Goal: Information Seeking & Learning: Compare options

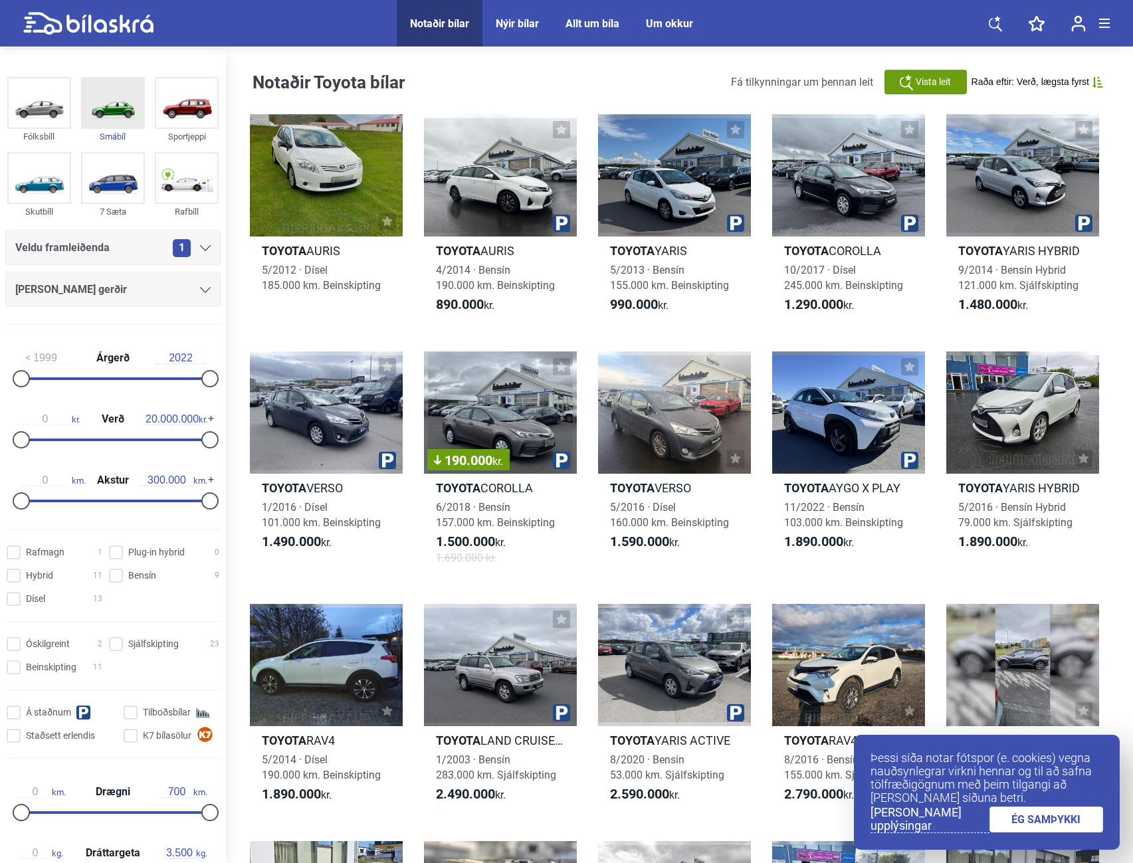
click at [98, 105] on img at bounding box center [112, 102] width 61 height 49
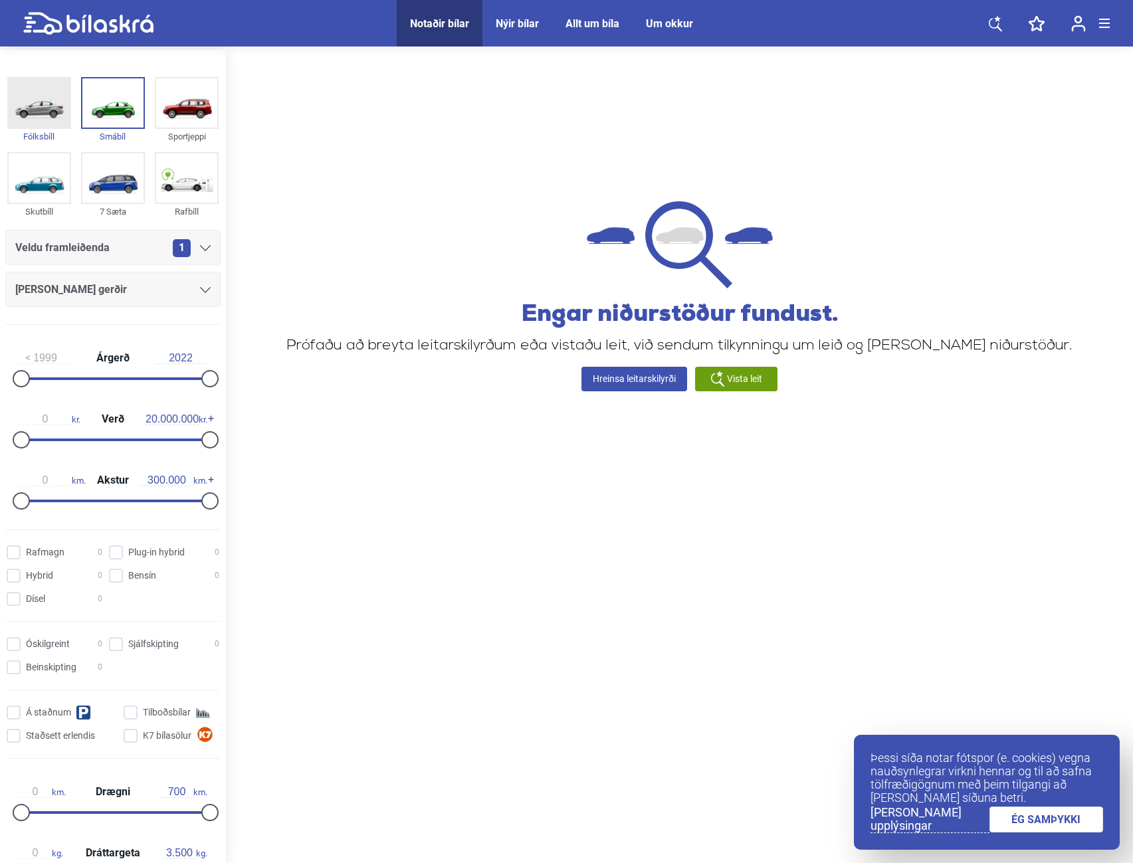
click at [46, 114] on img at bounding box center [39, 102] width 61 height 49
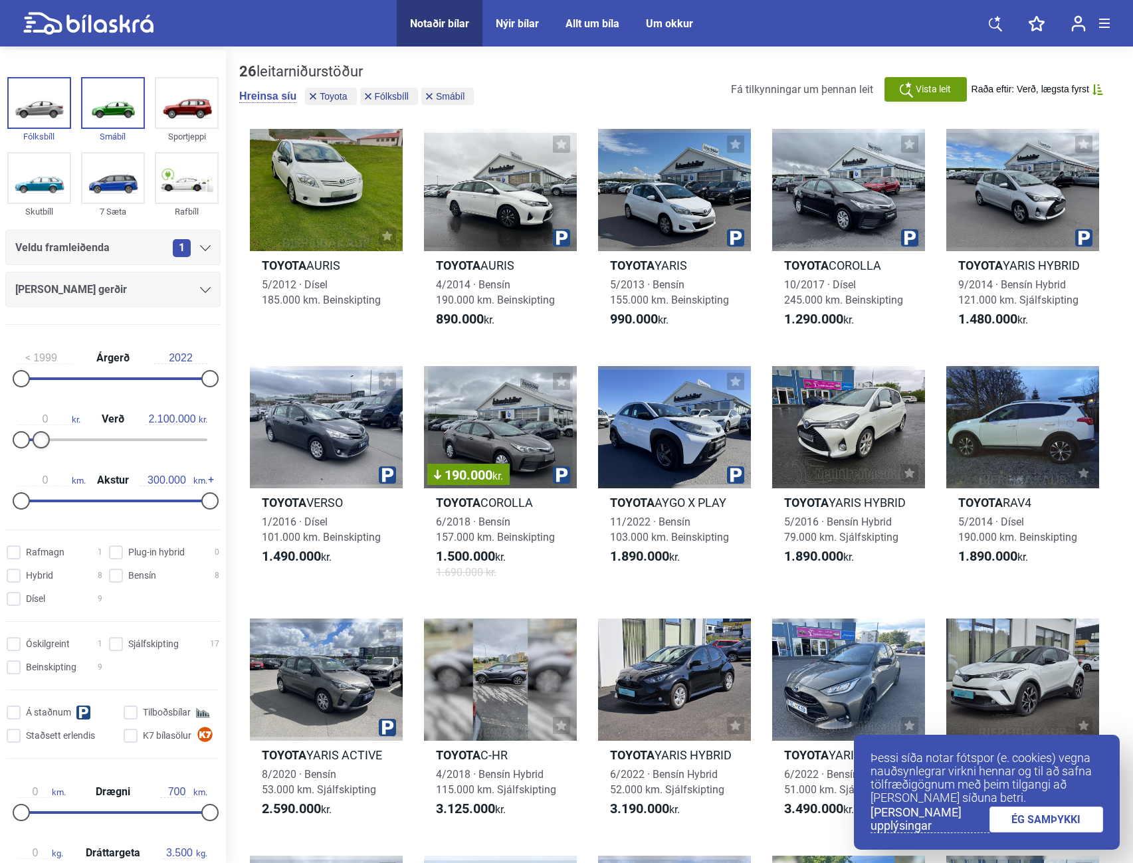
type input "1.900.000"
drag, startPoint x: 200, startPoint y: 436, endPoint x: 34, endPoint y: 431, distance: 166.2
click at [34, 431] on div "0 kr. Verð 1.900.000 kr." at bounding box center [112, 427] width 215 height 61
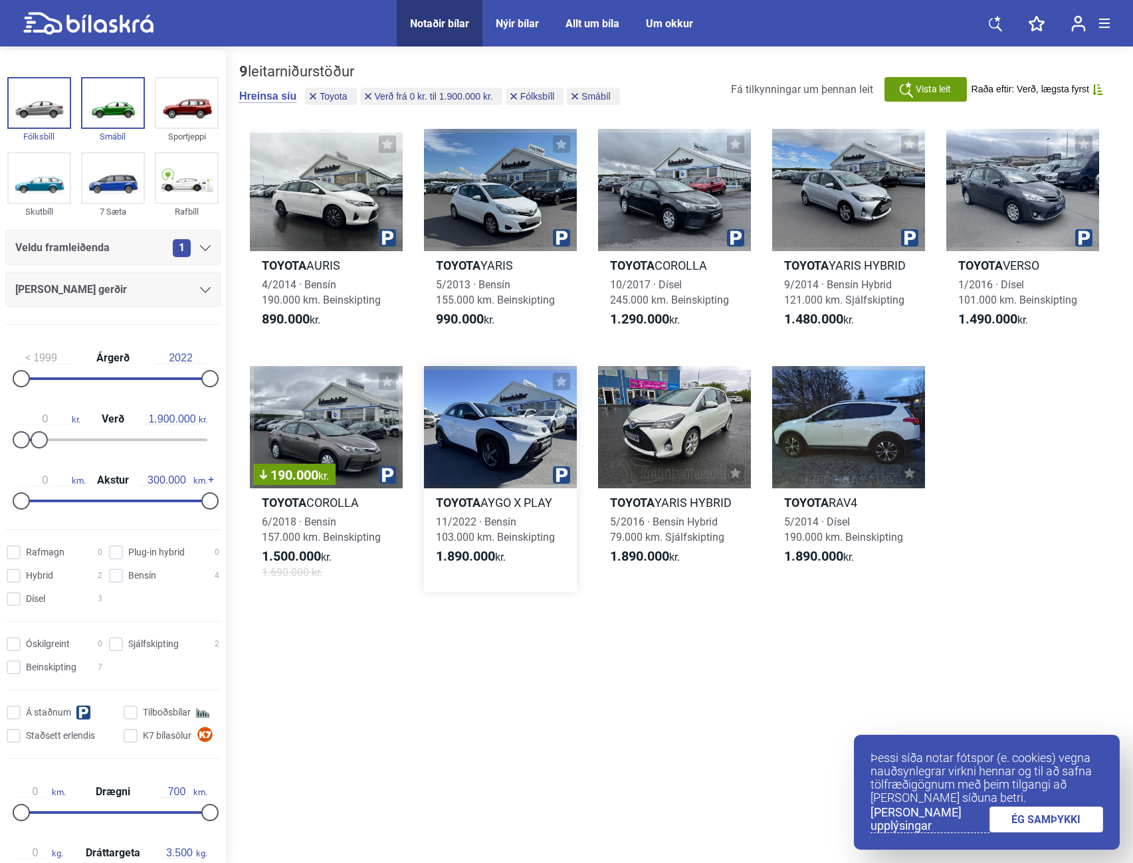
click at [518, 460] on div at bounding box center [500, 427] width 153 height 122
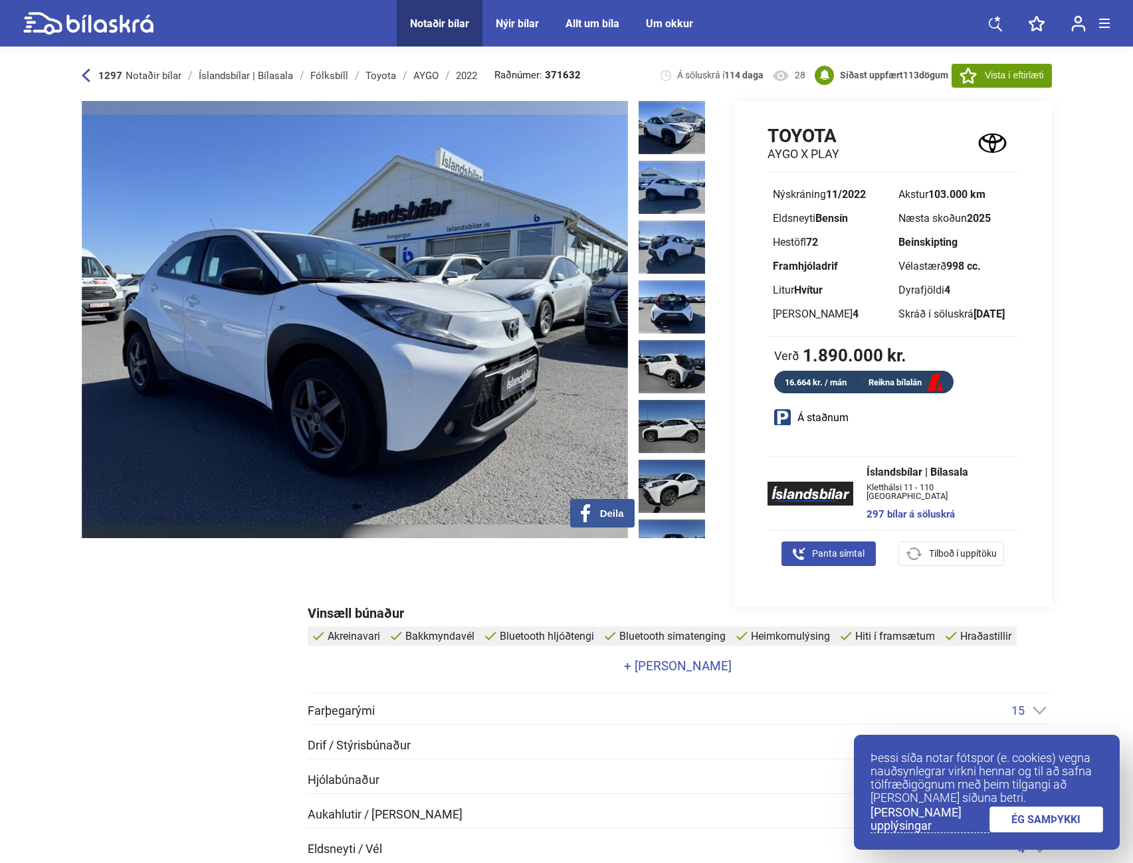
click at [1058, 821] on link "ÉG SAMÞYKKI" at bounding box center [1046, 820] width 114 height 26
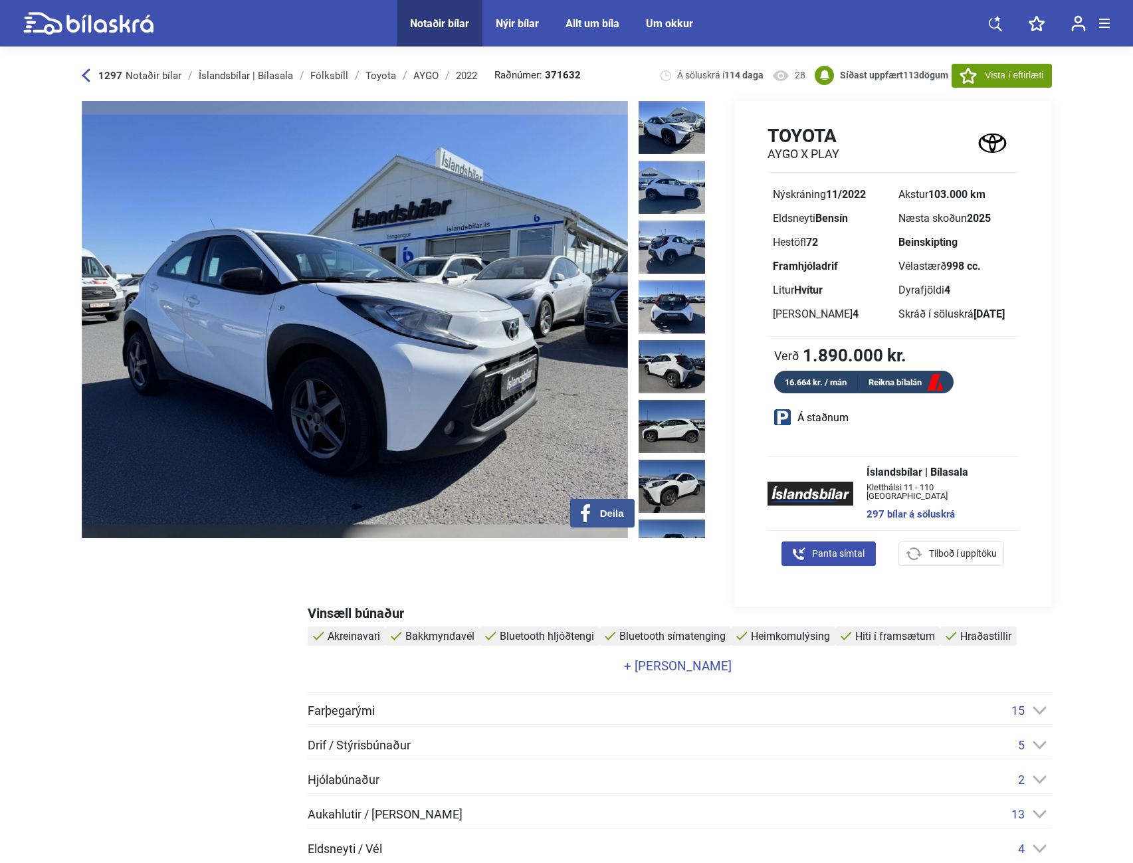
click at [654, 122] on img at bounding box center [671, 127] width 66 height 53
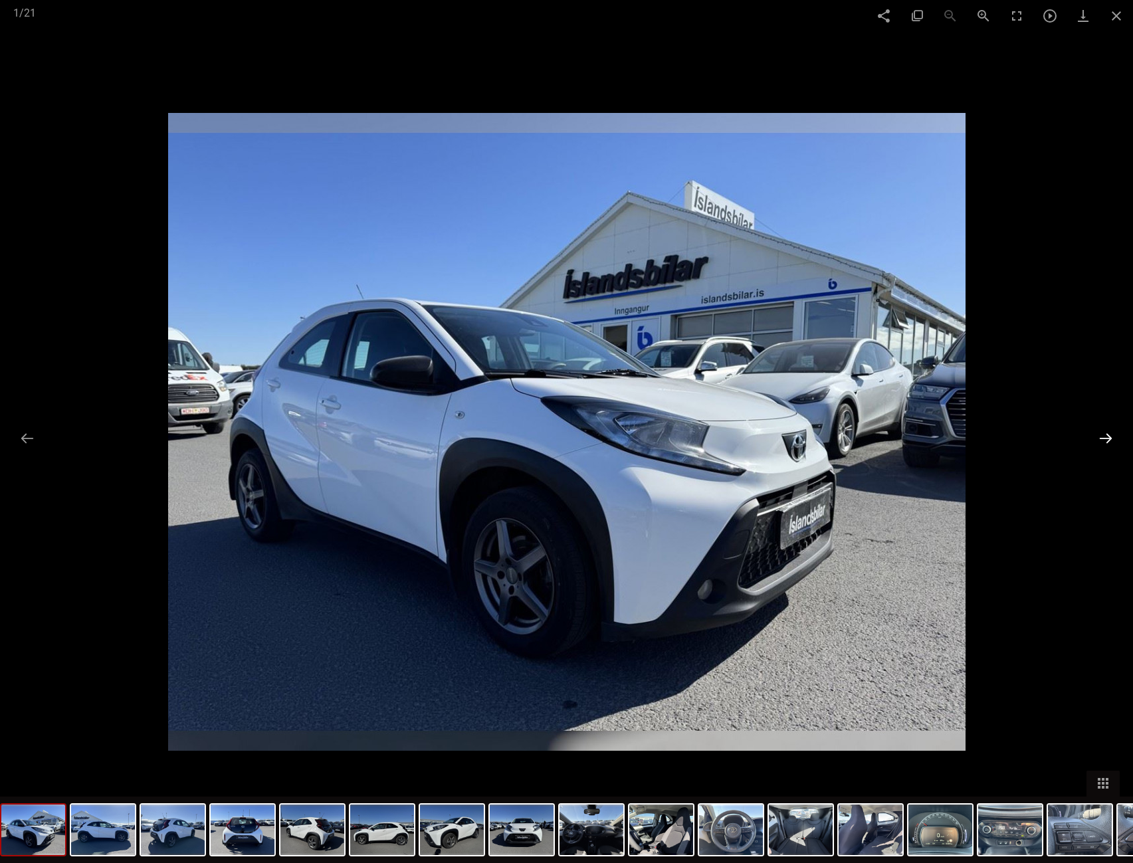
click at [1112, 436] on button at bounding box center [1106, 438] width 28 height 26
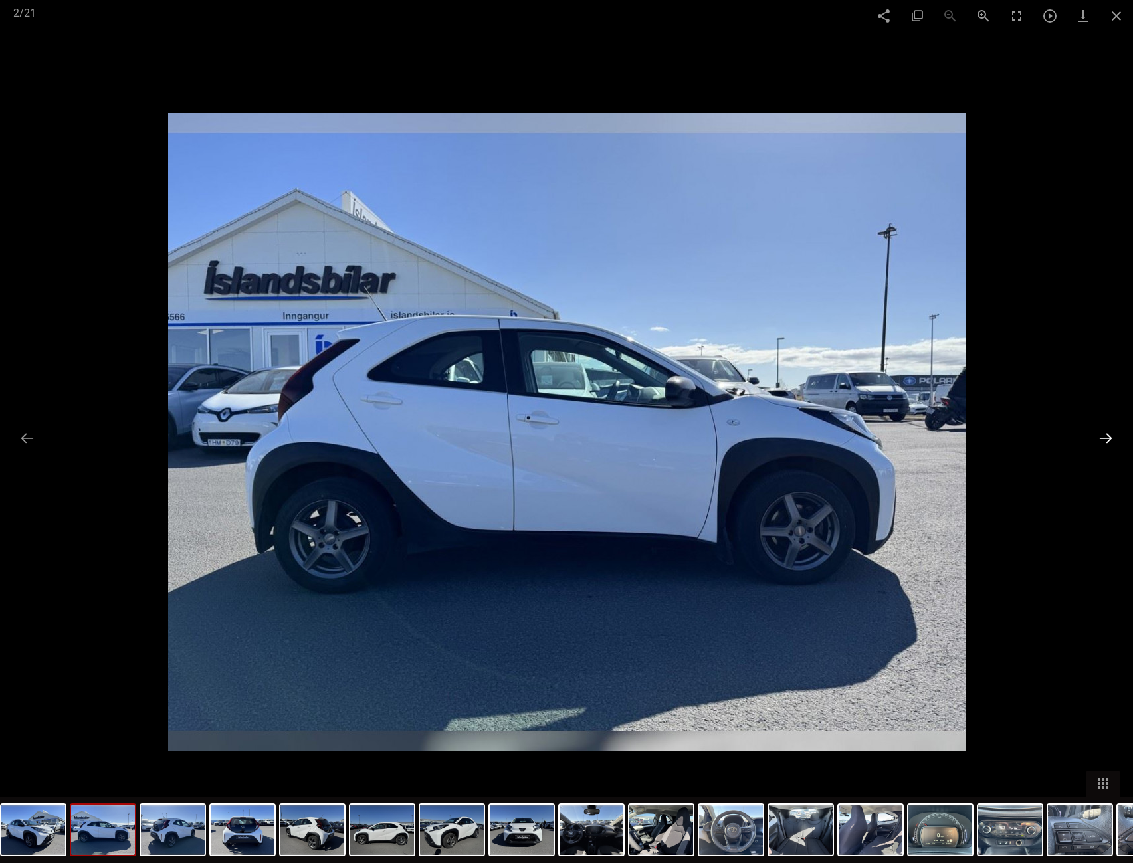
click at [1112, 436] on button at bounding box center [1106, 438] width 28 height 26
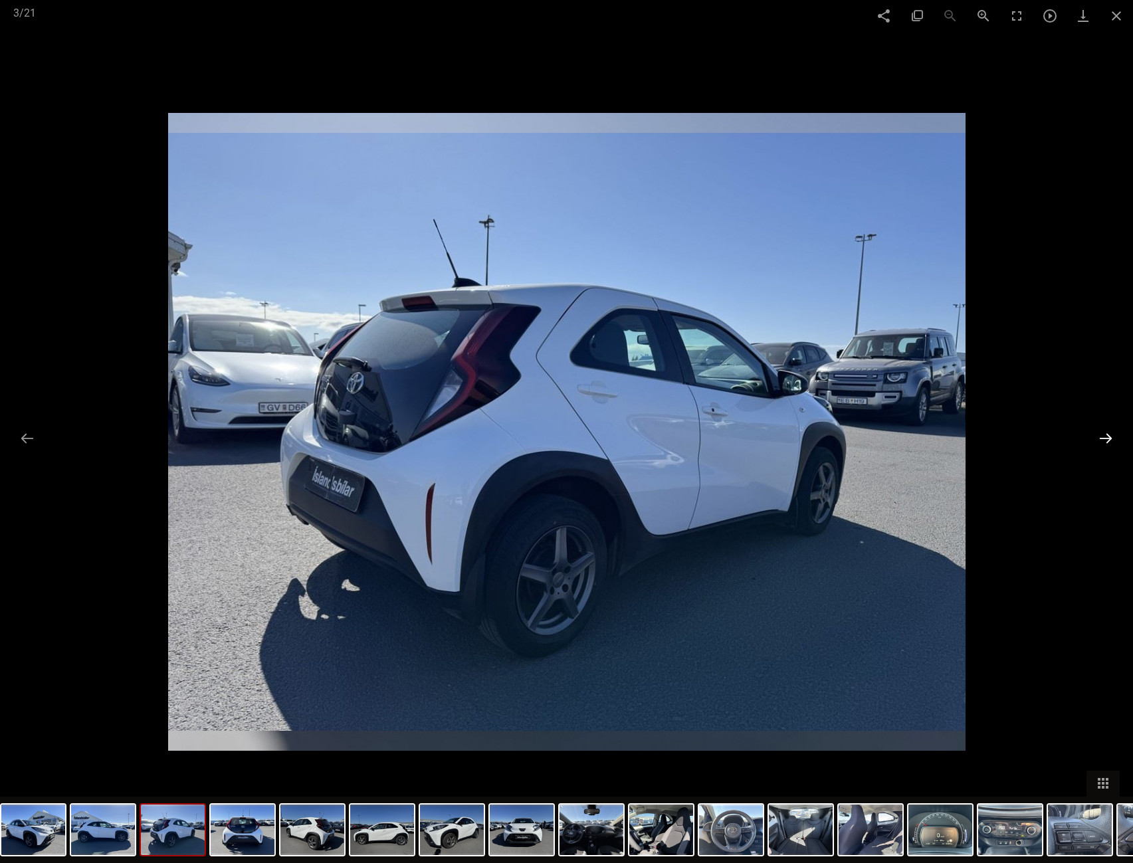
click at [1112, 436] on button at bounding box center [1106, 438] width 28 height 26
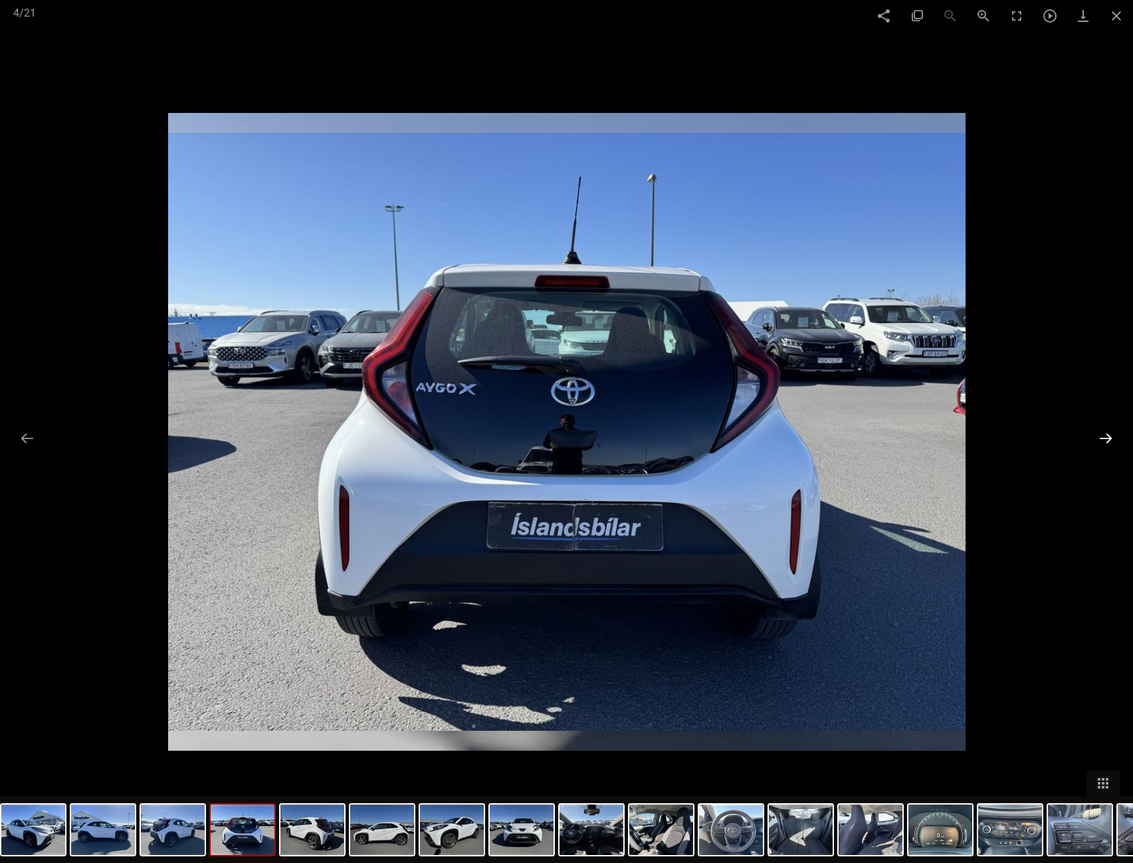
click at [1112, 436] on button at bounding box center [1106, 438] width 28 height 26
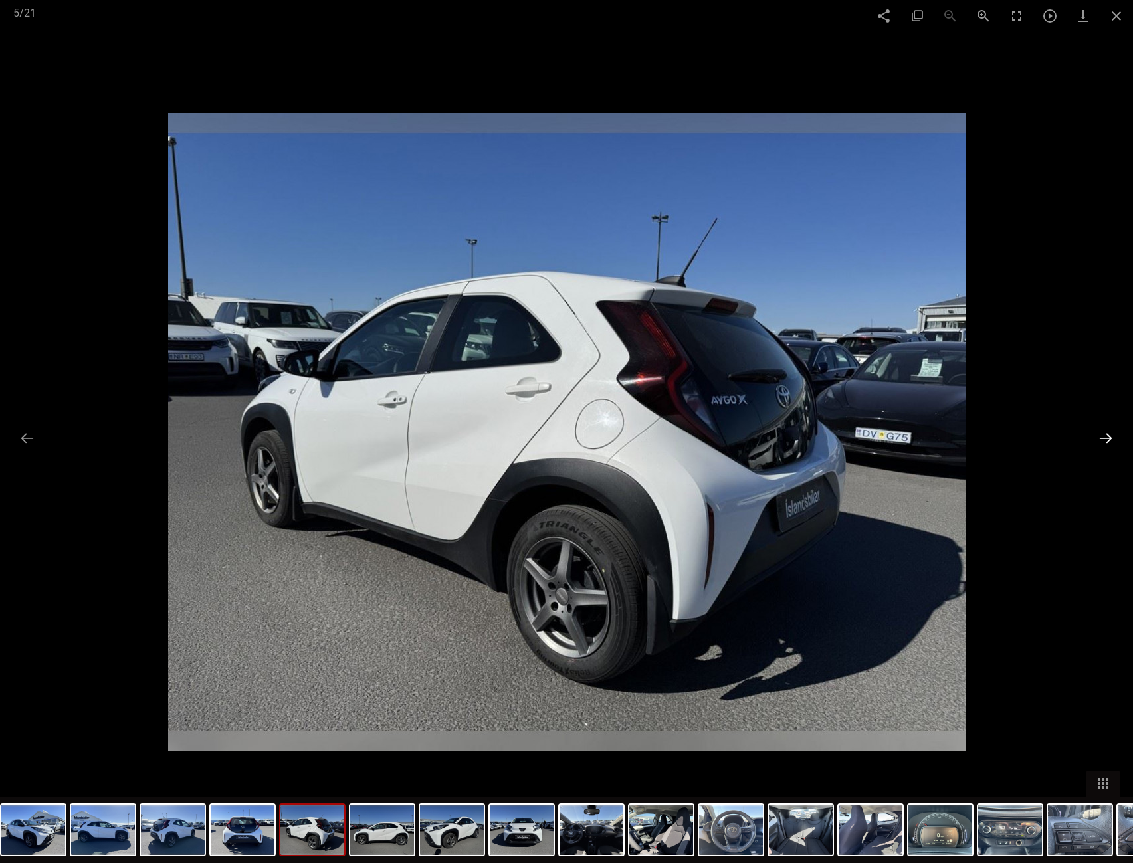
click at [1112, 436] on button at bounding box center [1106, 438] width 28 height 26
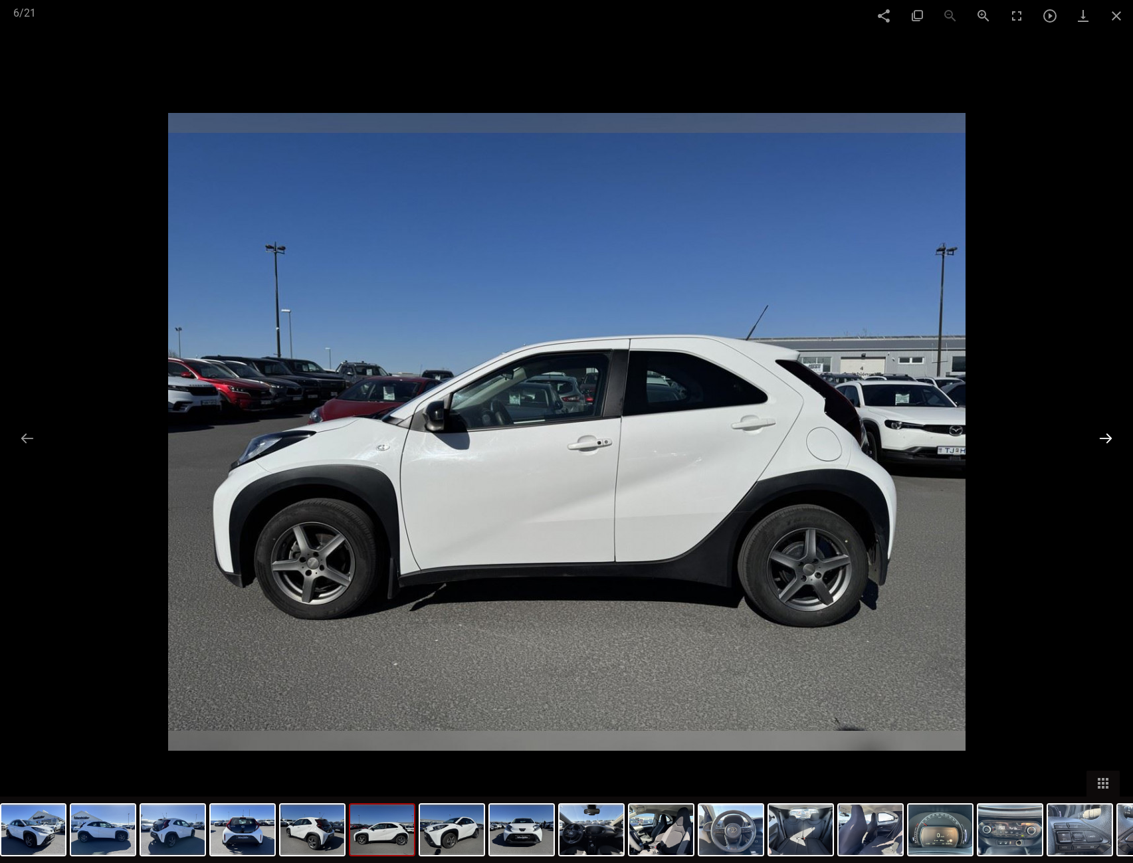
click at [1112, 436] on button at bounding box center [1106, 438] width 28 height 26
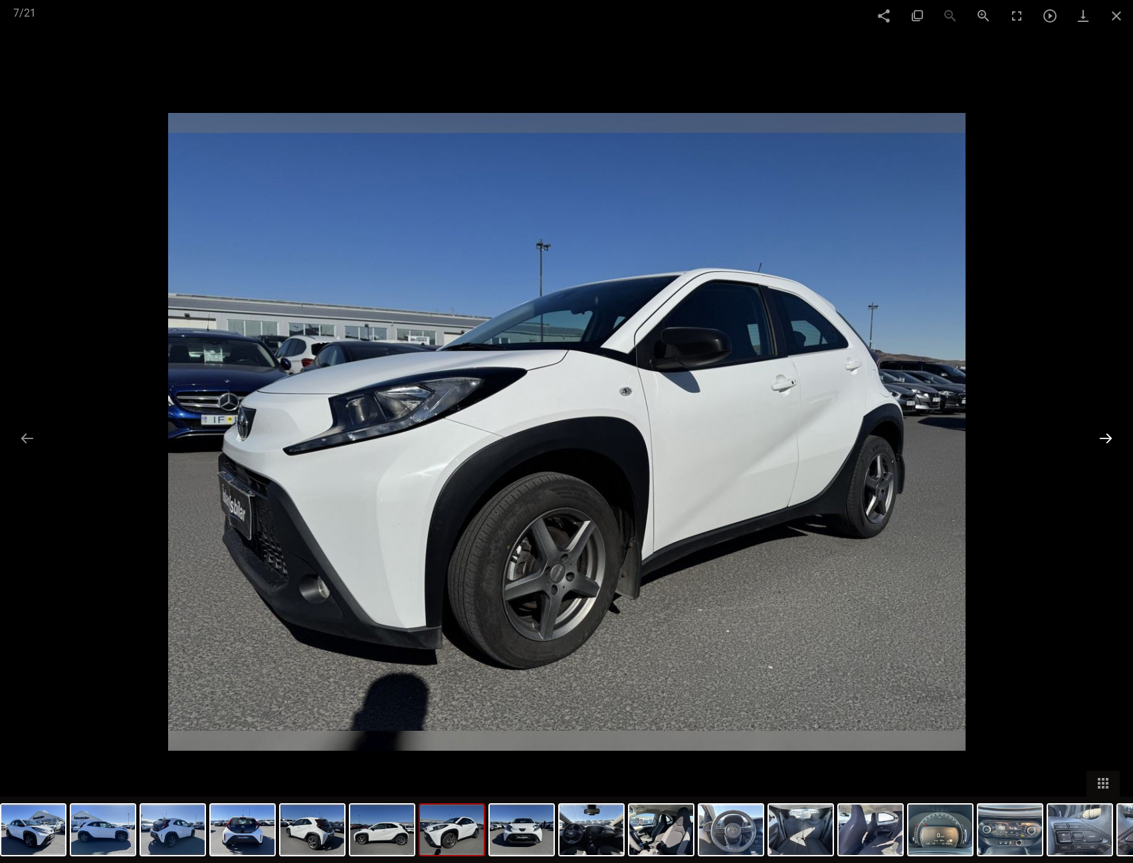
click at [1112, 436] on button at bounding box center [1106, 438] width 28 height 26
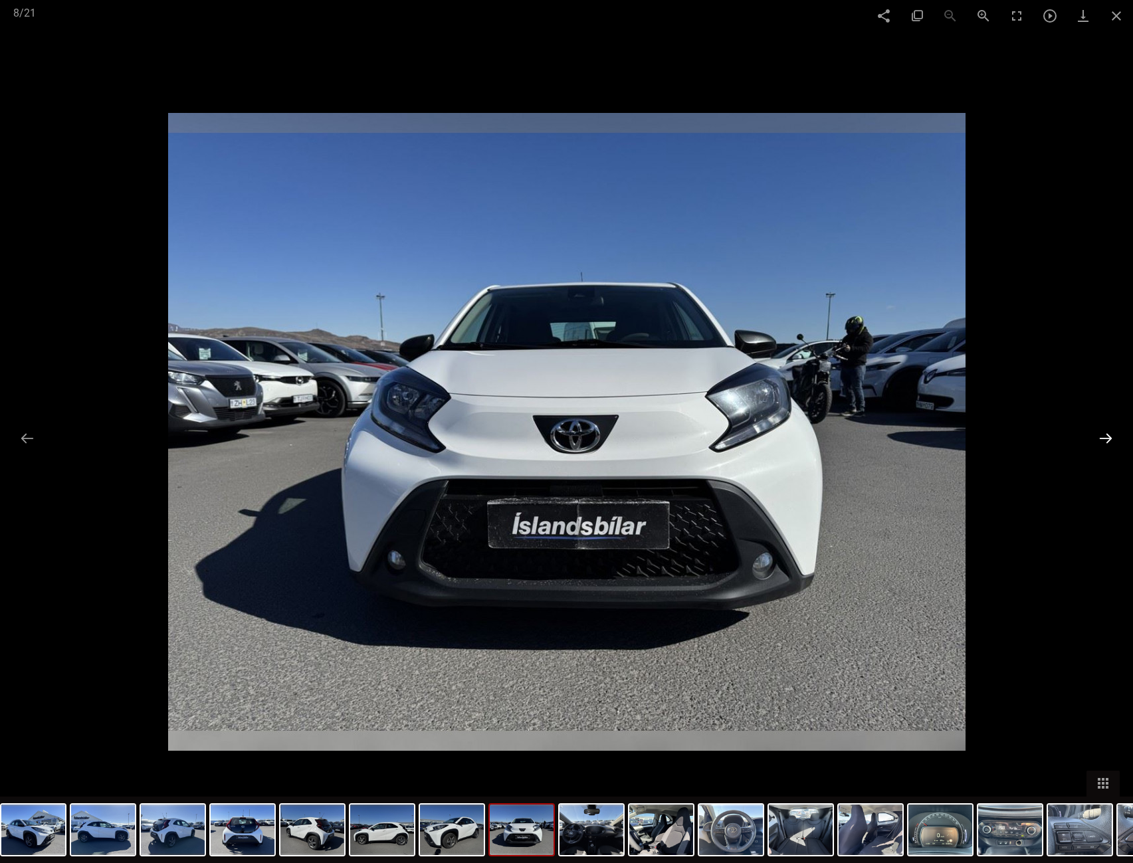
click at [1112, 436] on button at bounding box center [1106, 438] width 28 height 26
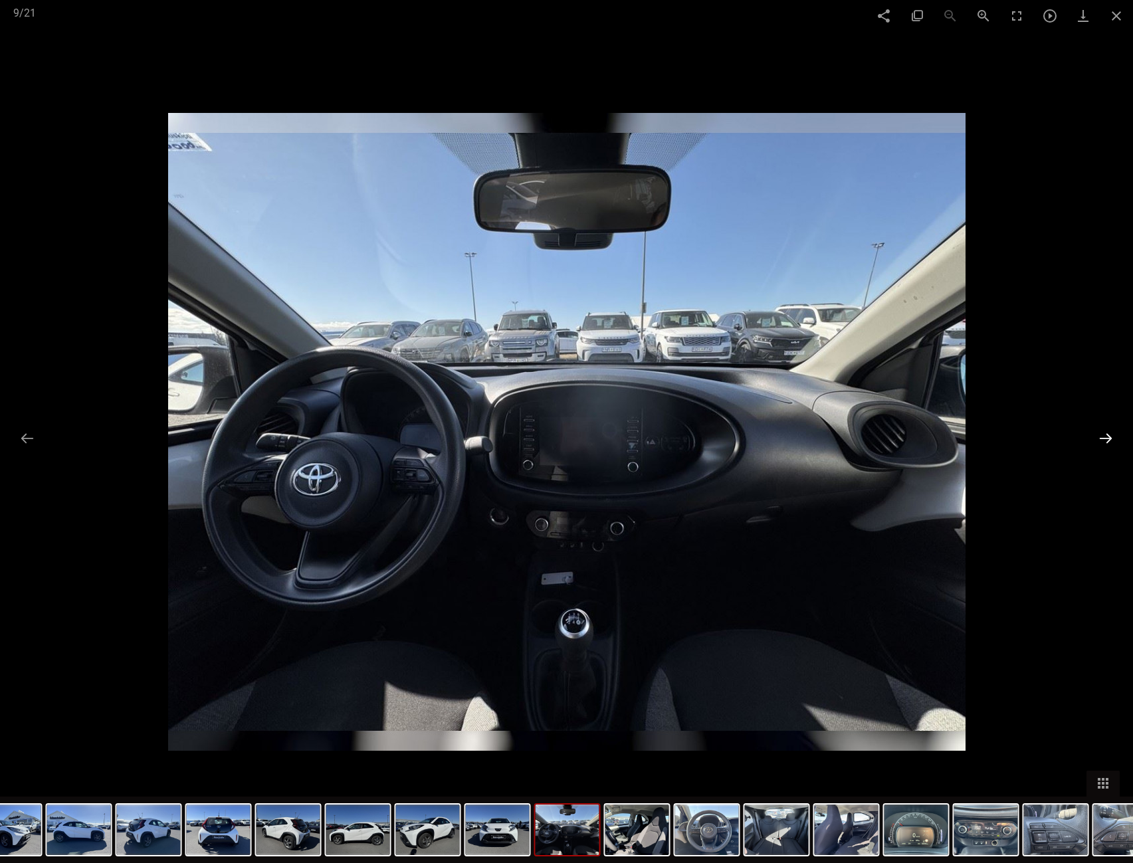
click at [1112, 436] on button at bounding box center [1106, 438] width 28 height 26
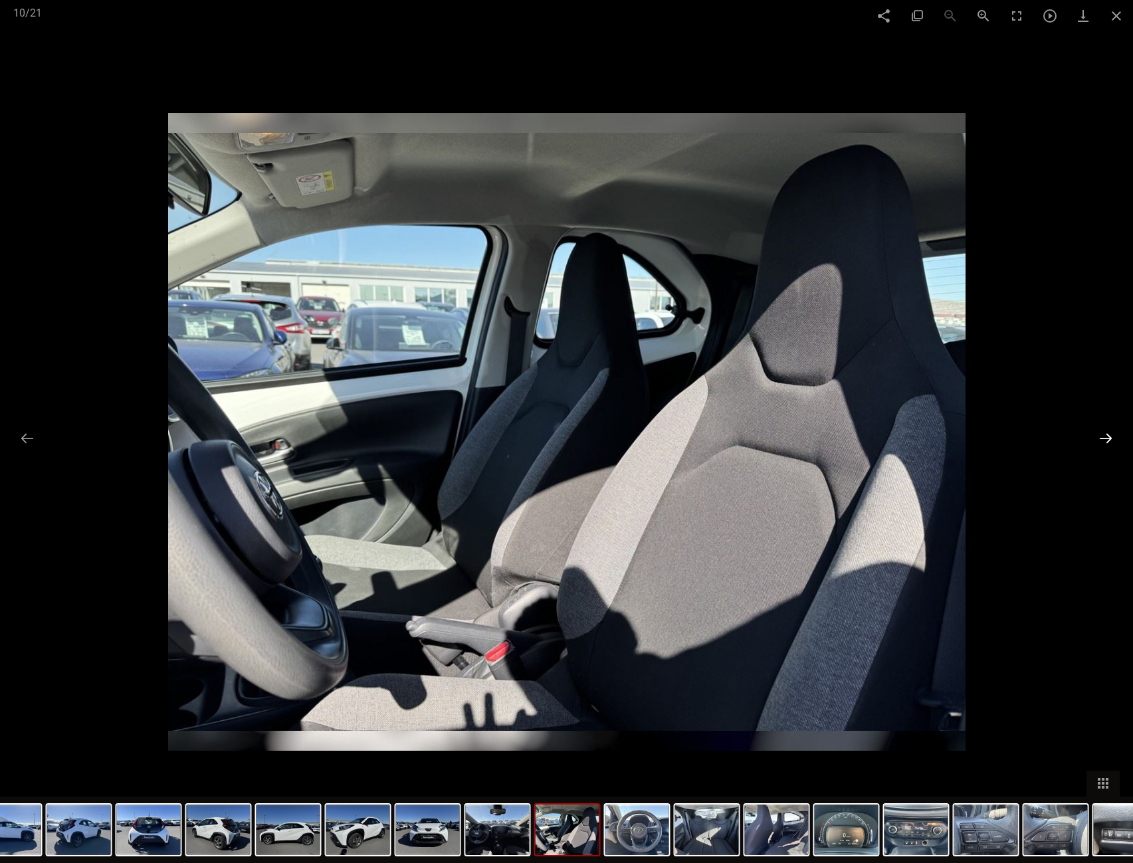
click at [1112, 436] on button at bounding box center [1106, 438] width 28 height 26
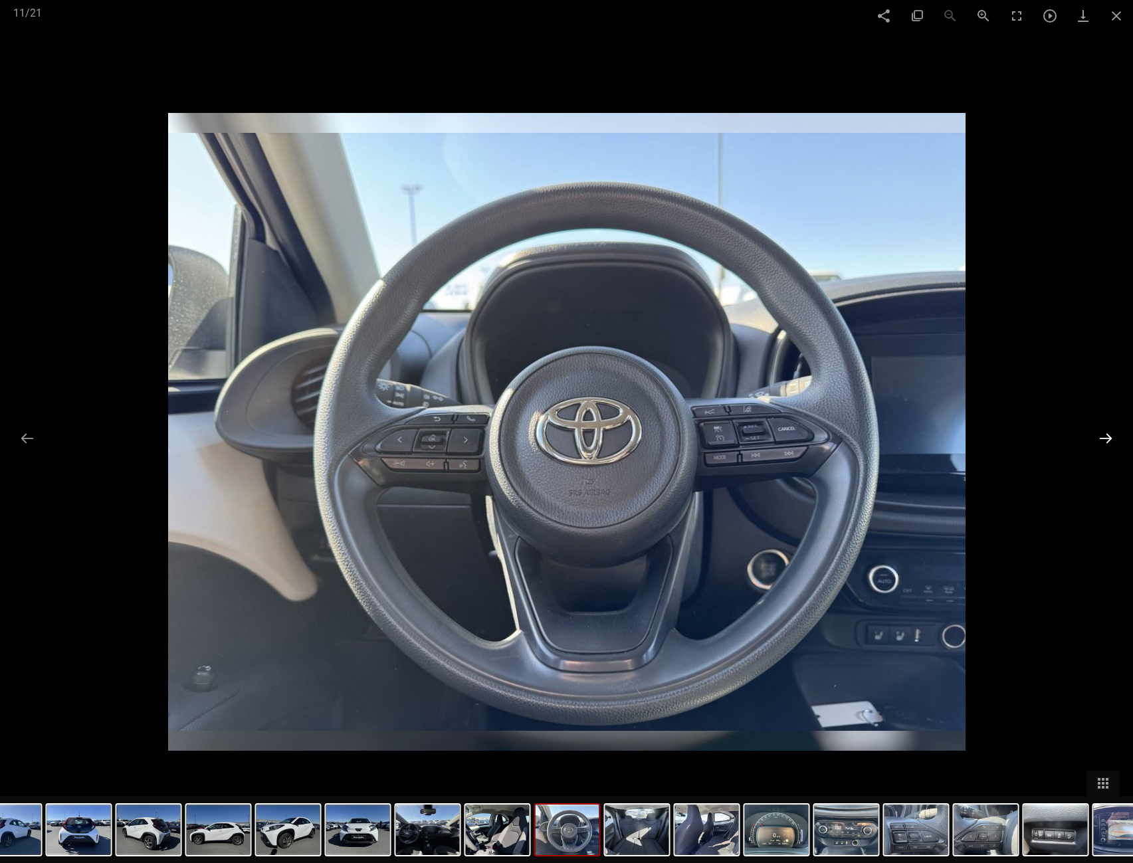
click at [1112, 436] on button at bounding box center [1106, 438] width 28 height 26
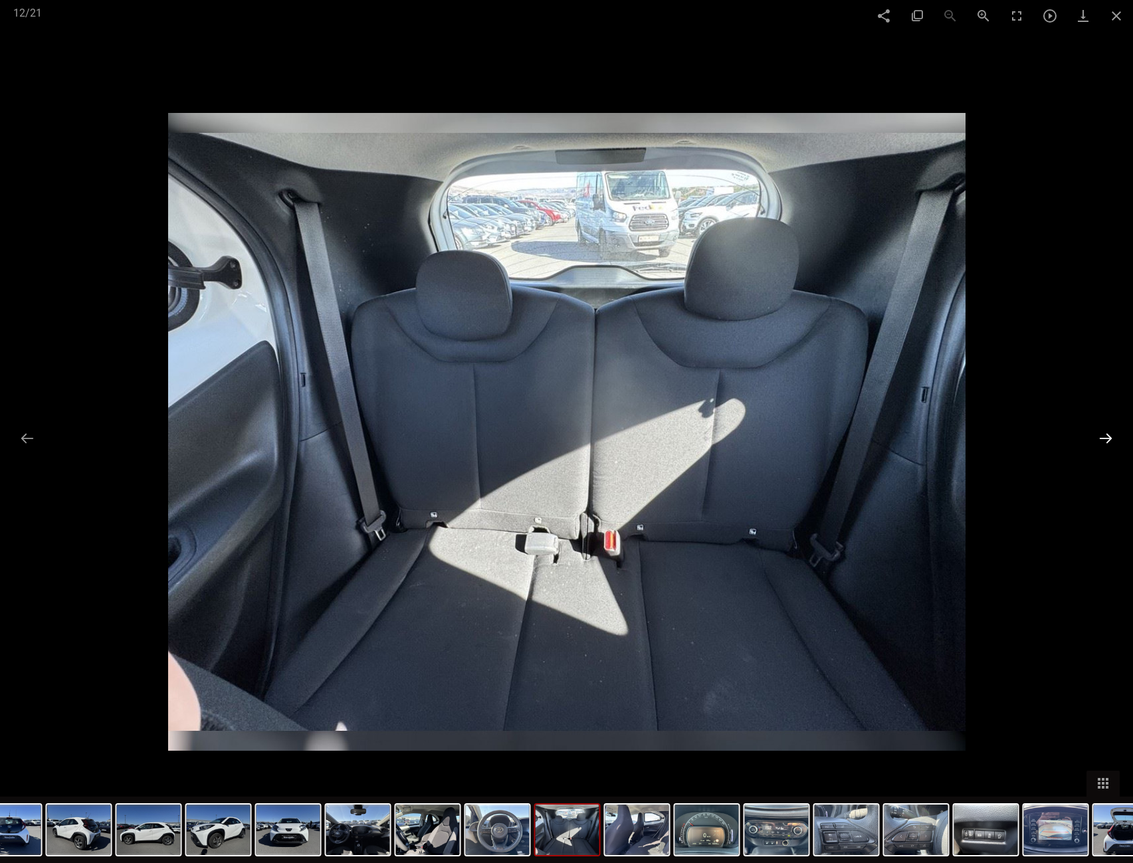
click at [1112, 436] on button at bounding box center [1106, 438] width 28 height 26
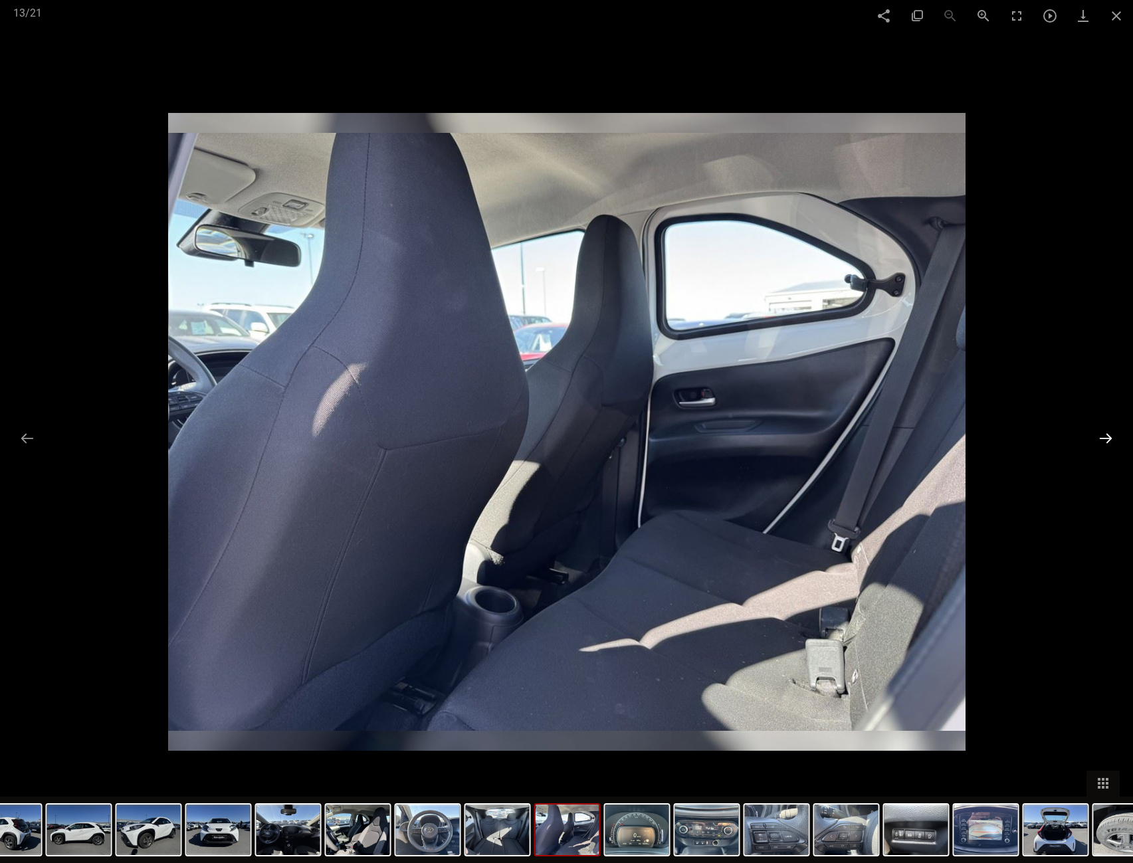
click at [1112, 436] on button at bounding box center [1106, 438] width 28 height 26
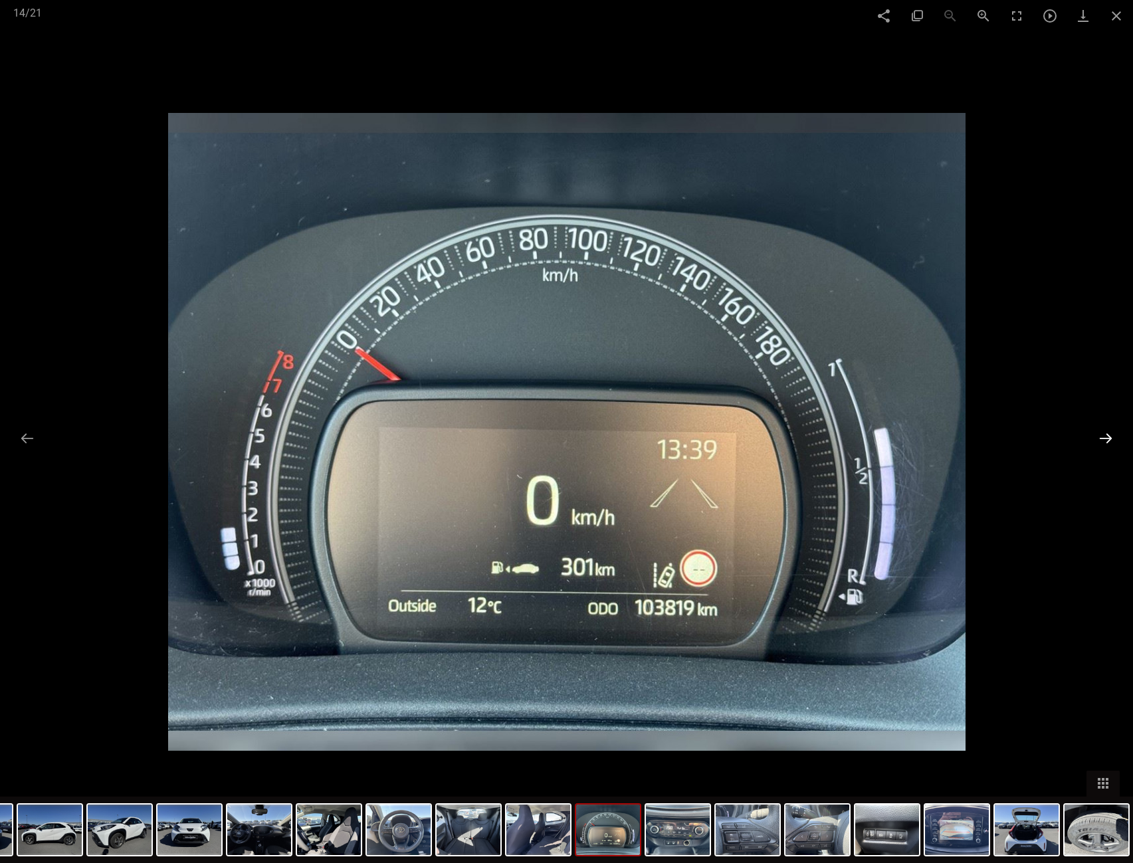
click at [1112, 436] on button at bounding box center [1106, 438] width 28 height 26
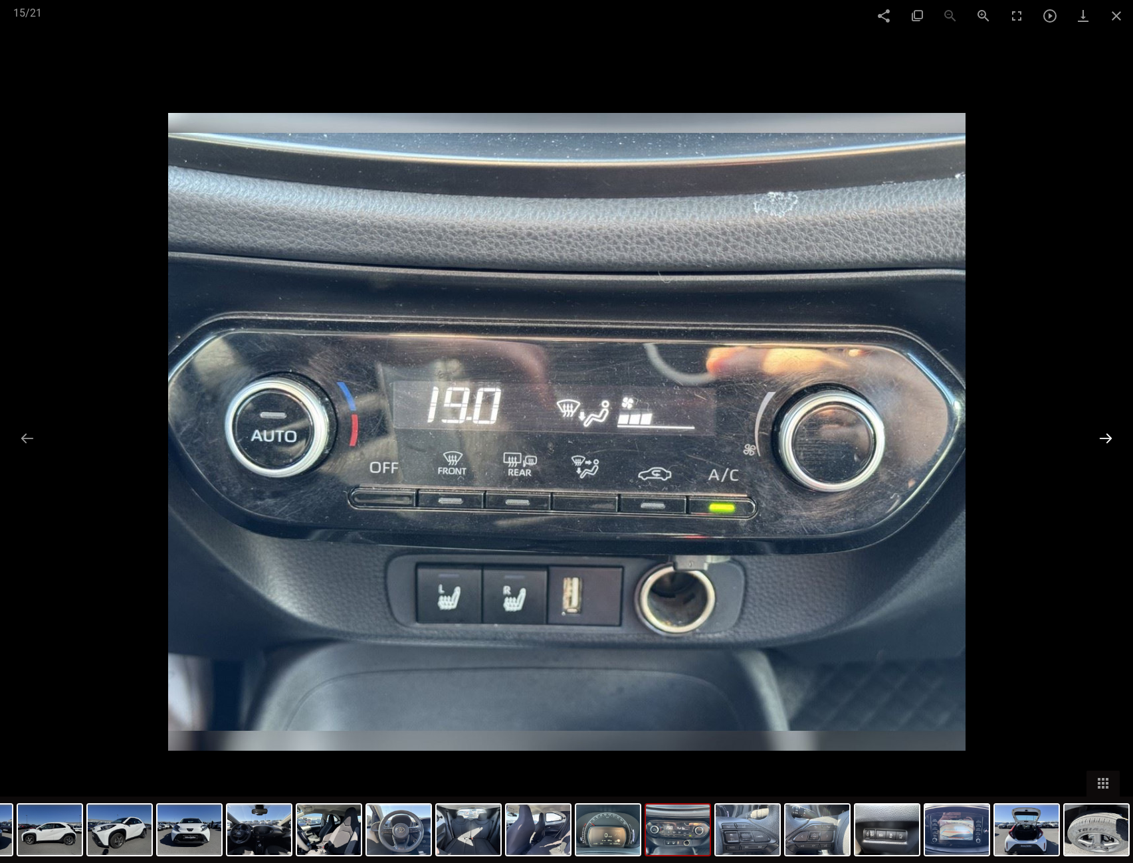
click at [1112, 436] on button at bounding box center [1106, 438] width 28 height 26
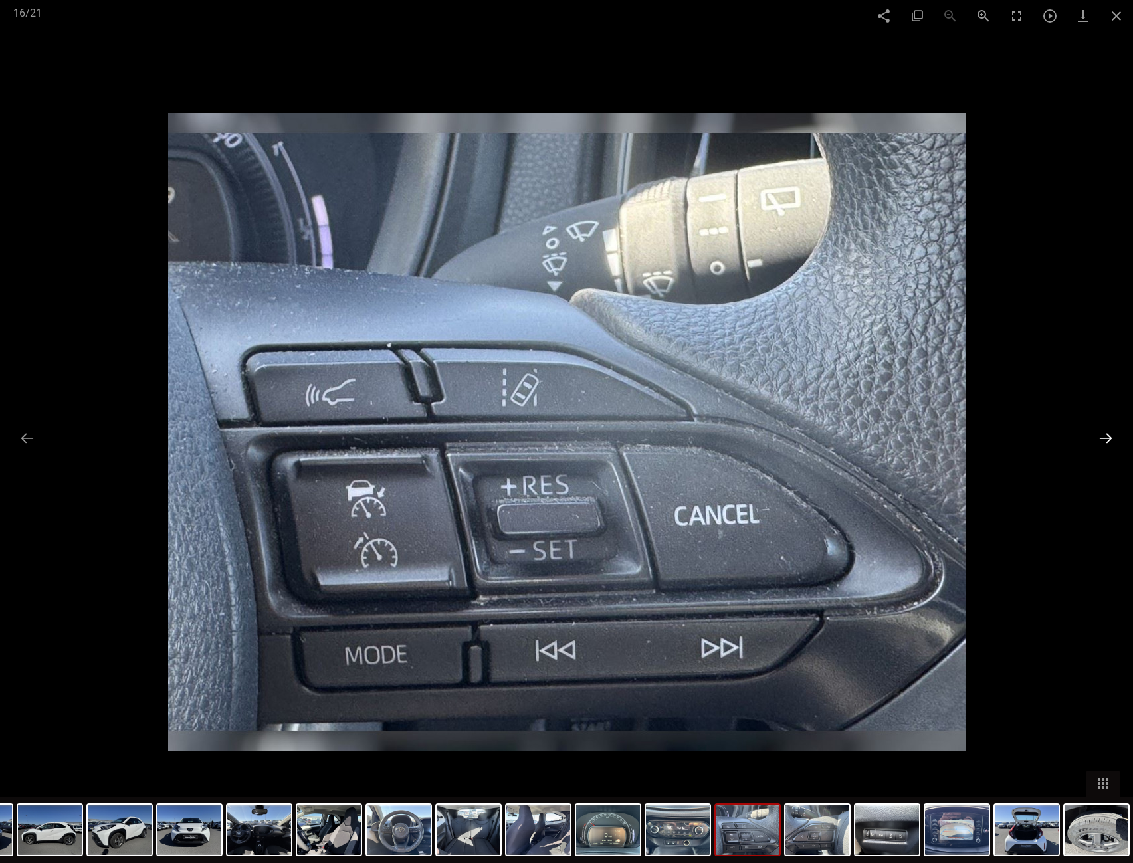
click at [1112, 436] on button at bounding box center [1106, 438] width 28 height 26
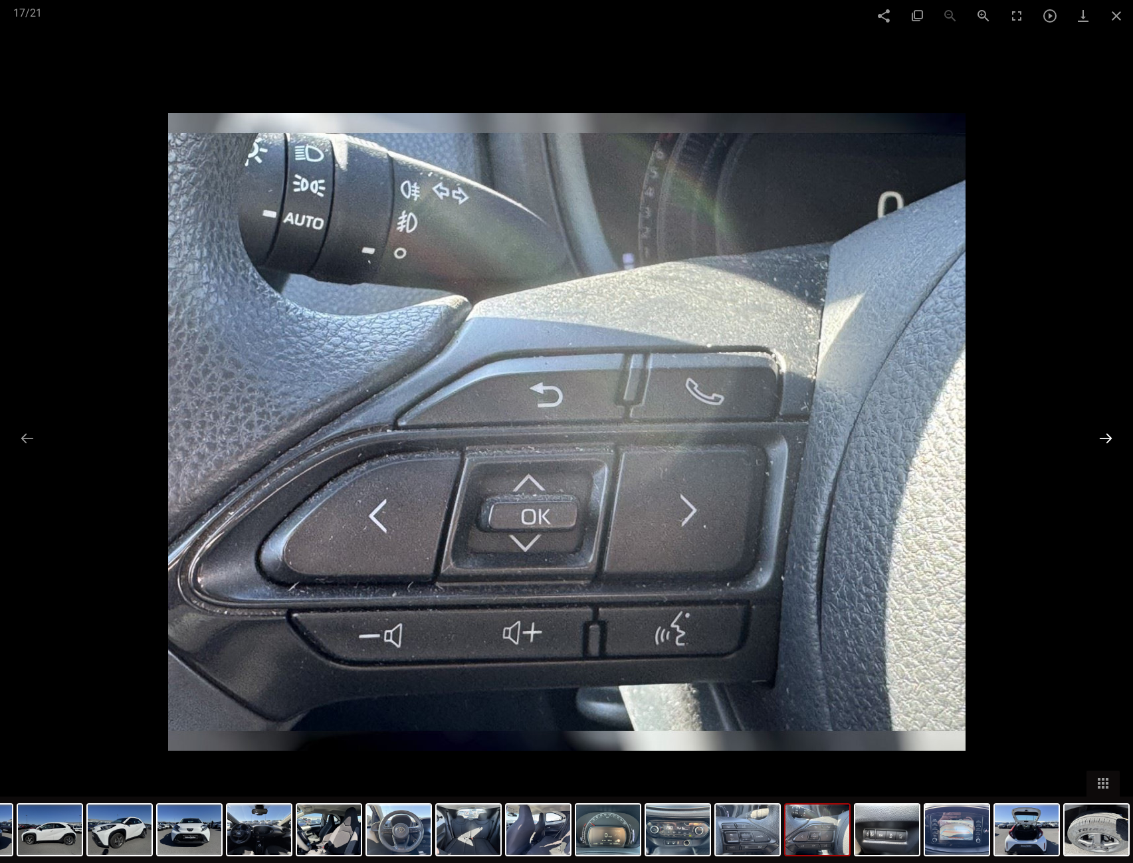
click at [1112, 436] on button at bounding box center [1106, 438] width 28 height 26
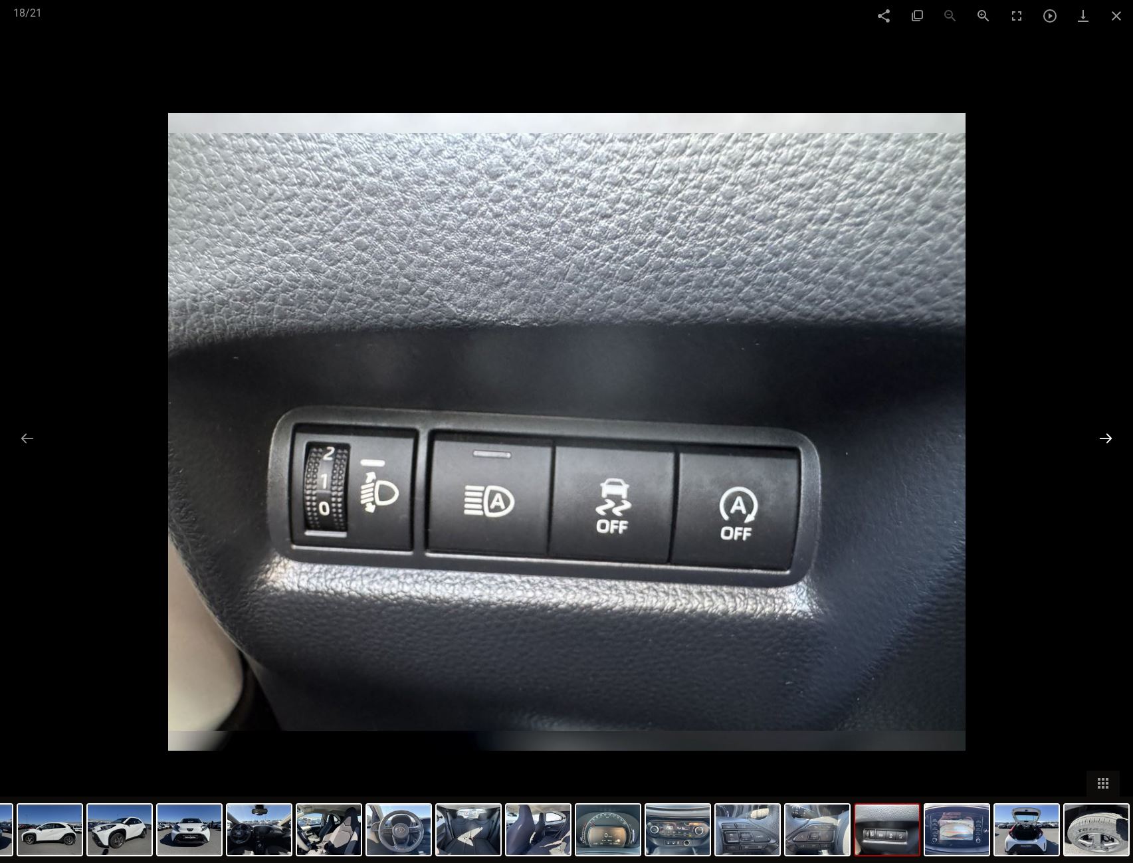
click at [1112, 436] on button at bounding box center [1106, 438] width 28 height 26
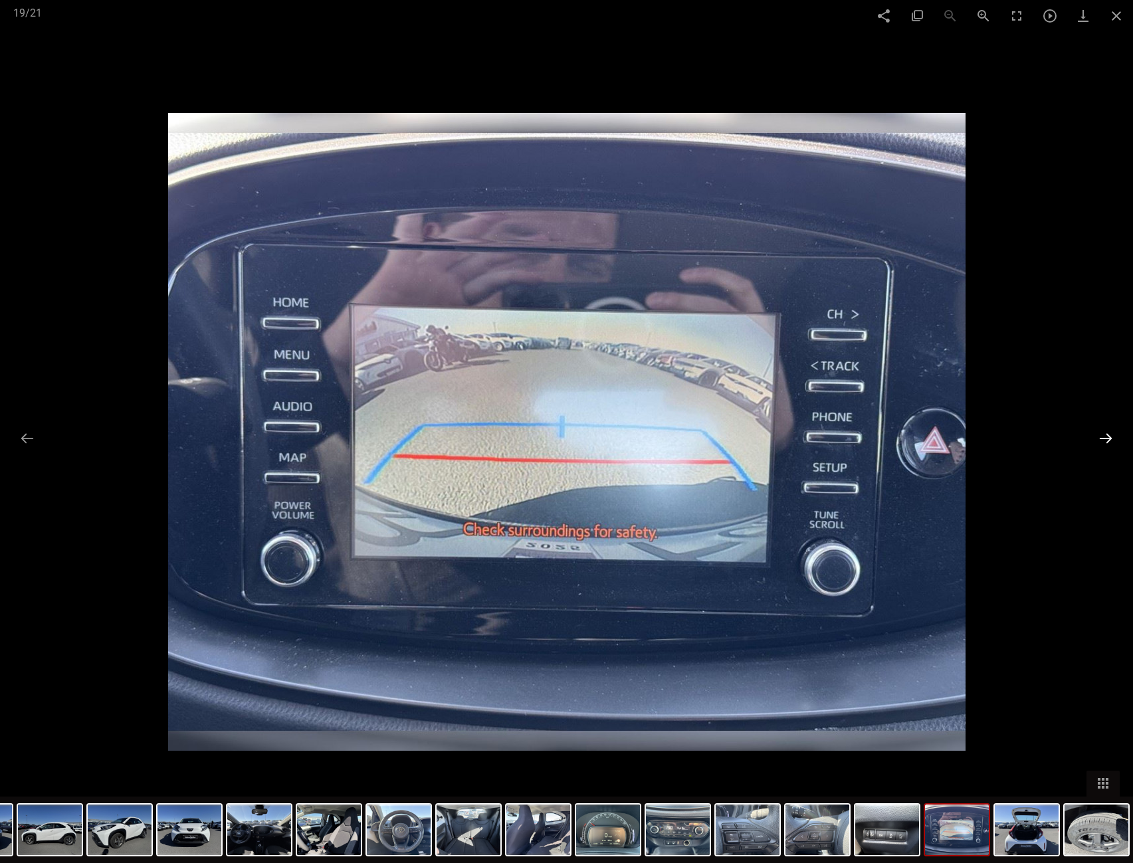
click at [1111, 436] on button at bounding box center [1106, 438] width 28 height 26
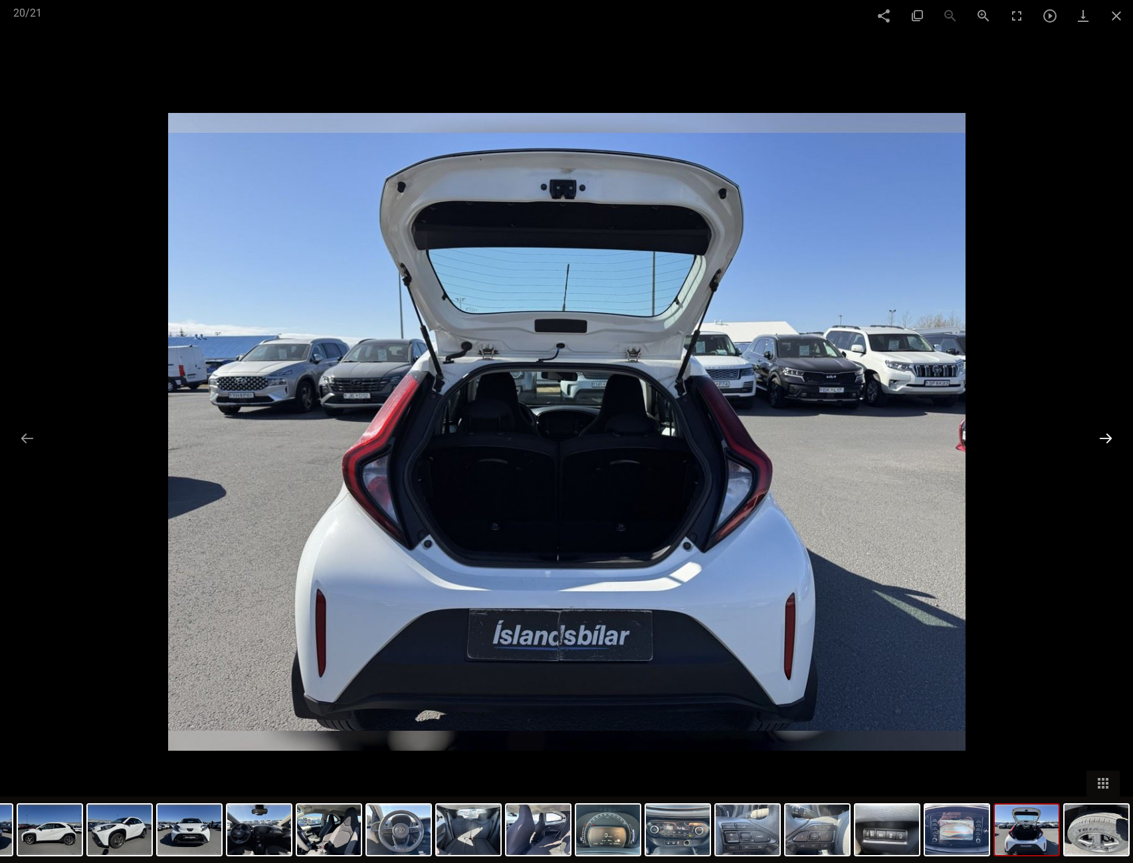
click at [1111, 436] on button at bounding box center [1106, 438] width 28 height 26
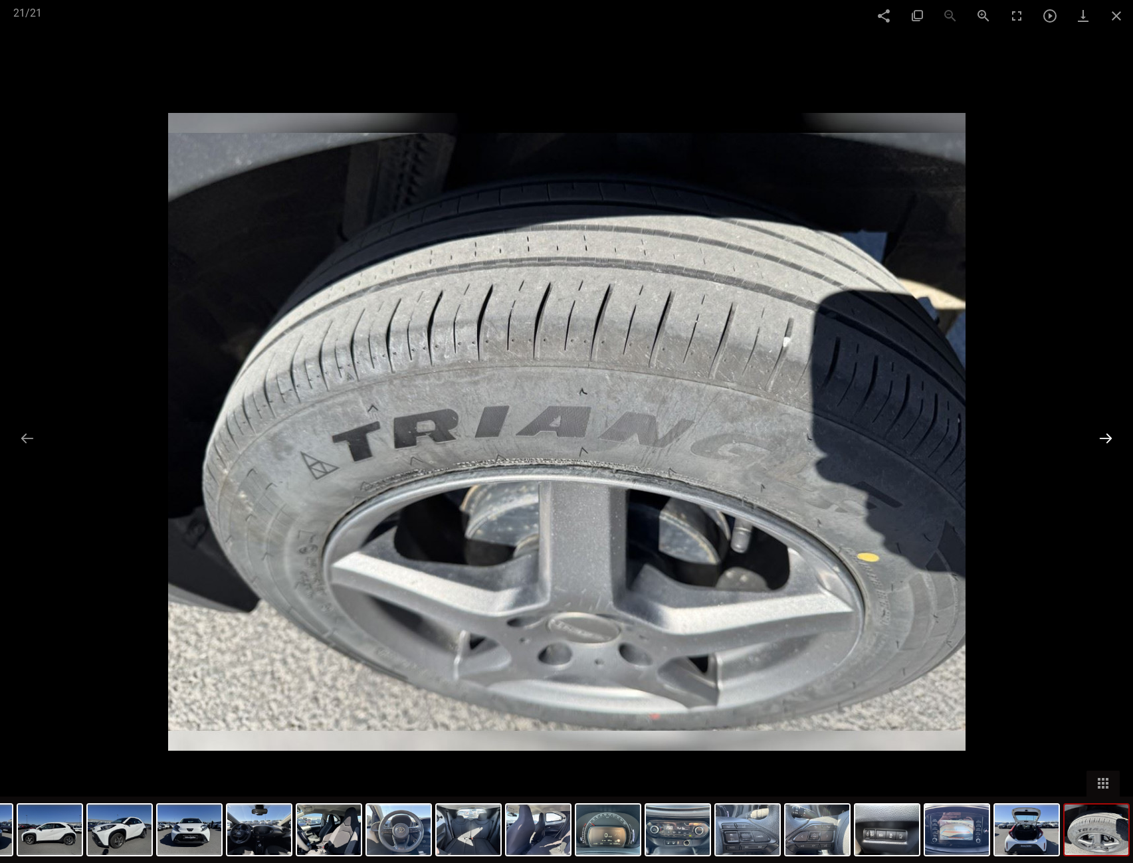
click at [1111, 436] on button at bounding box center [1106, 438] width 28 height 26
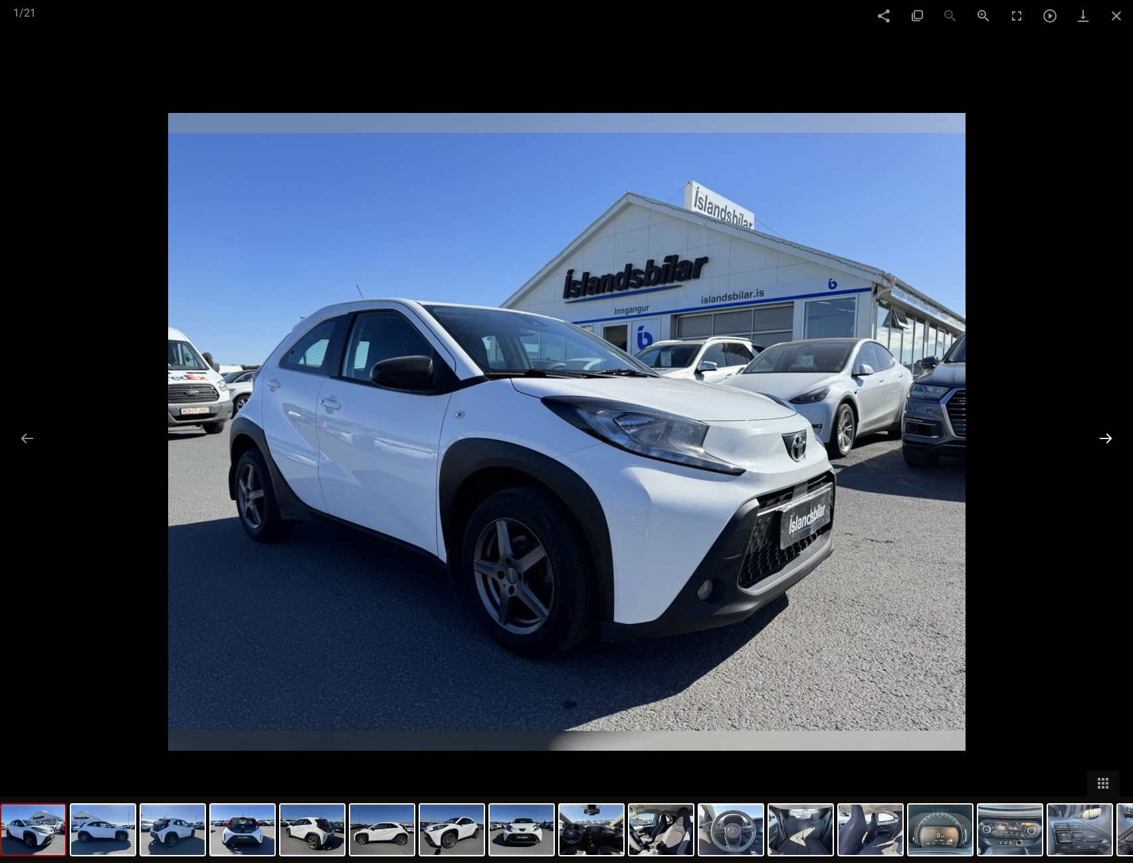
click at [1111, 436] on button at bounding box center [1106, 438] width 28 height 26
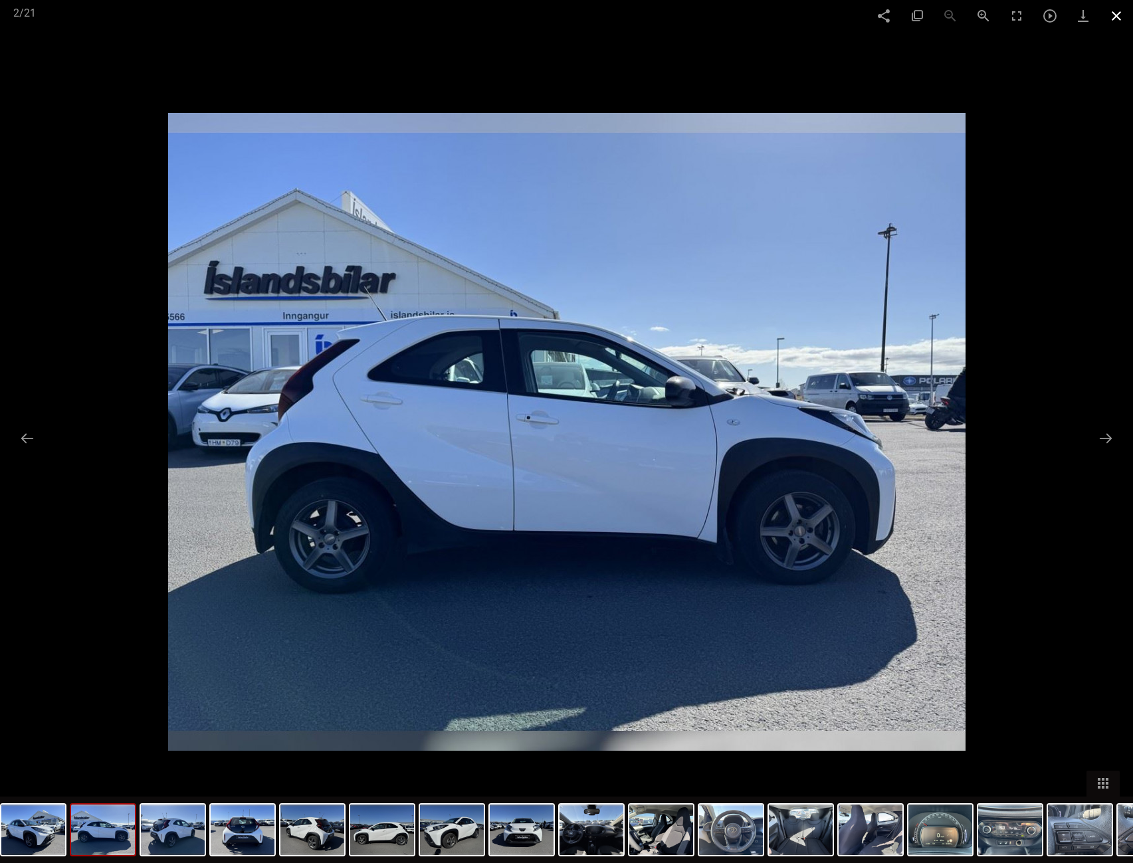
click at [1111, 18] on span at bounding box center [1116, 15] width 33 height 31
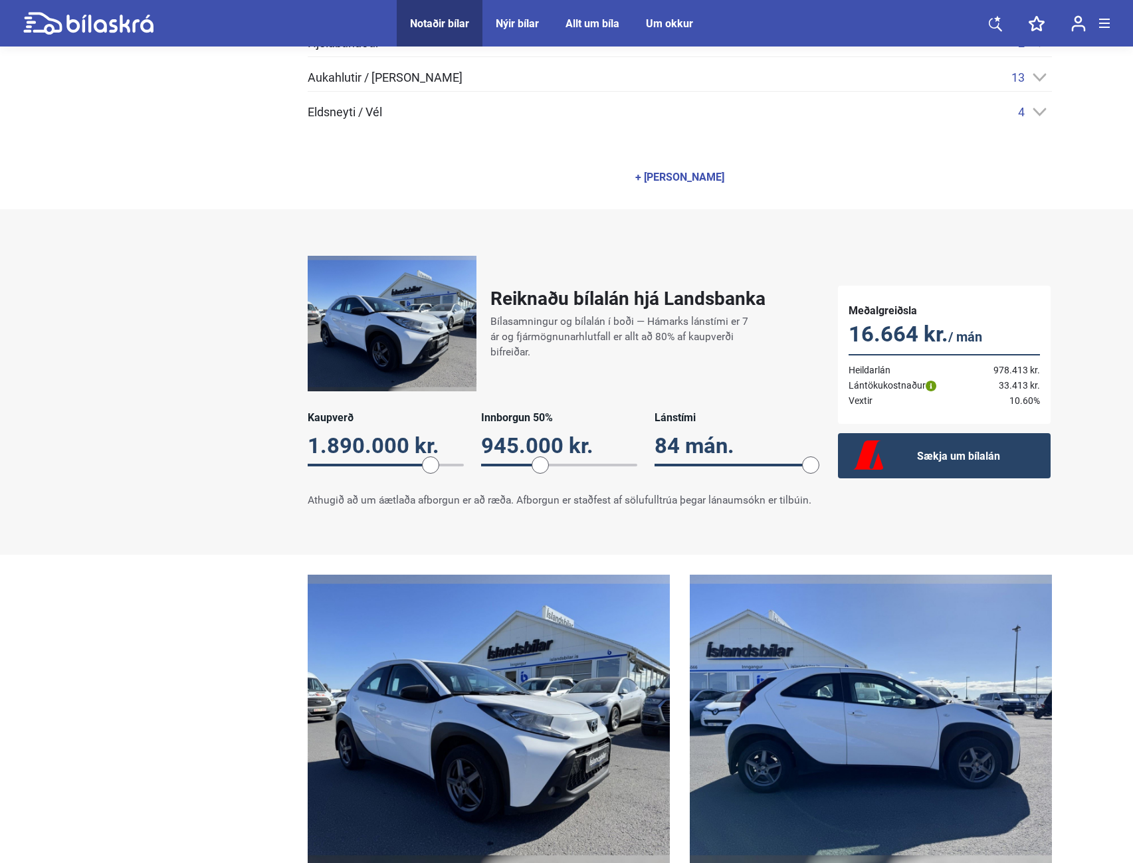
scroll to position [864, 0]
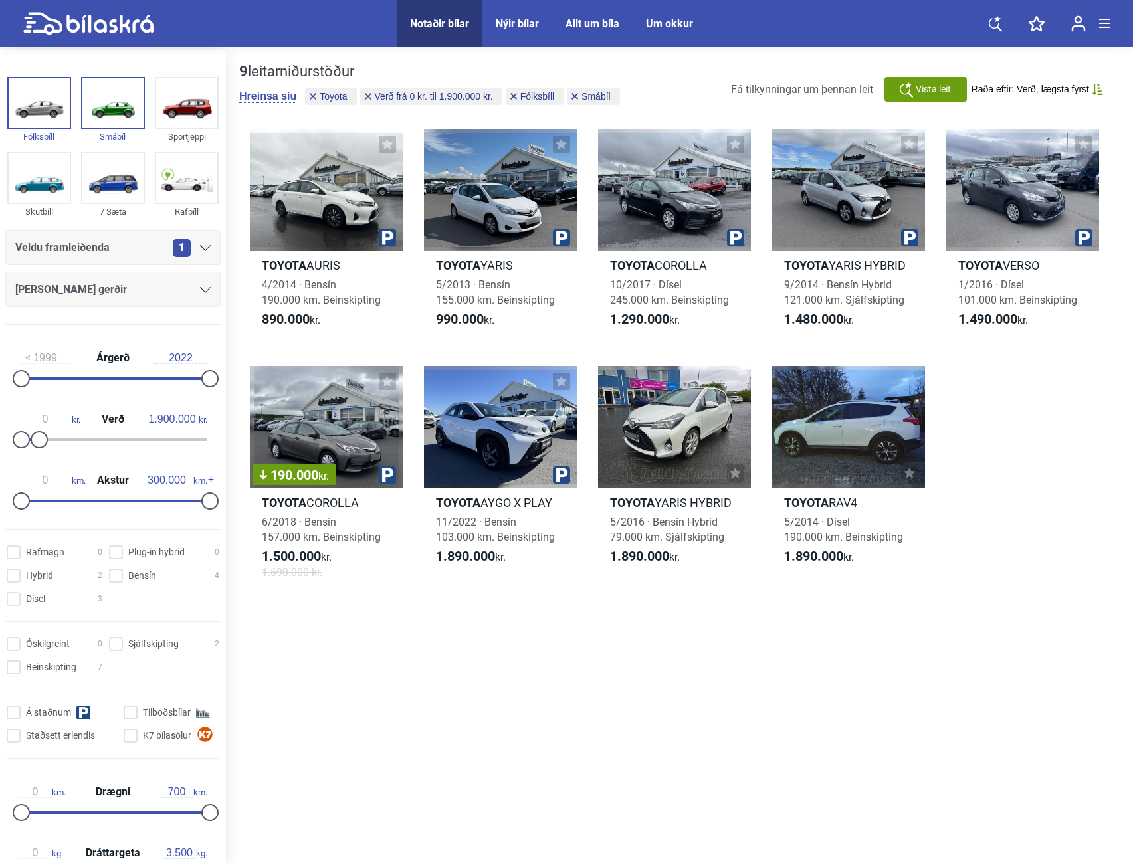
type input "20.000.000"
